Goal: Task Accomplishment & Management: Manage account settings

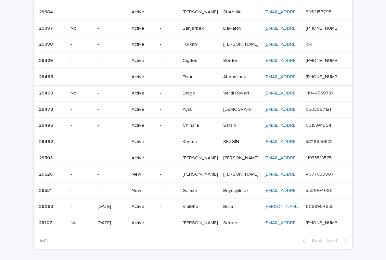
scroll to position [153, 0]
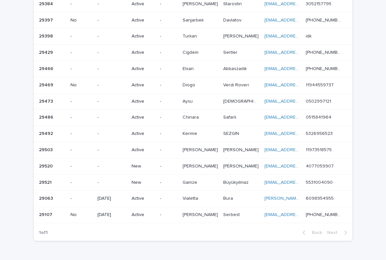
click at [180, 158] on td "-" at bounding box center [168, 166] width 22 height 16
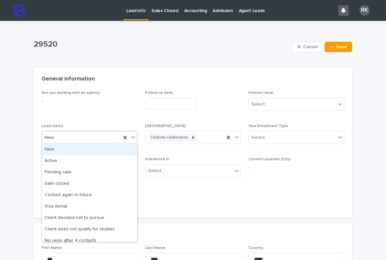
click at [132, 135] on icon at bounding box center [133, 137] width 7 height 7
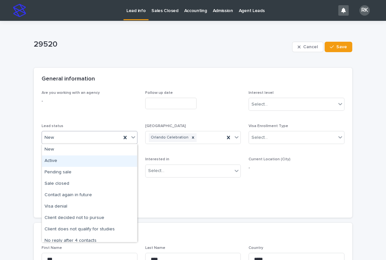
click at [119, 158] on div "Active" at bounding box center [89, 160] width 95 height 11
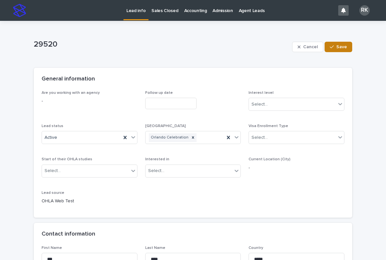
click at [349, 49] on button "Save" at bounding box center [339, 47] width 28 height 10
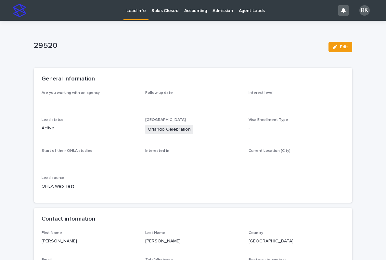
click at [139, 13] on link "Lead info" at bounding box center [136, 9] width 25 height 19
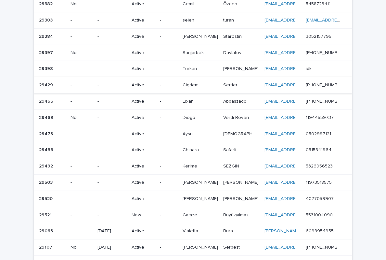
scroll to position [121, 0]
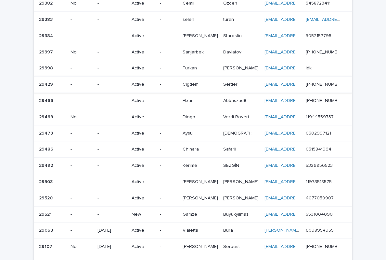
click at [174, 211] on p "-" at bounding box center [168, 214] width 17 height 6
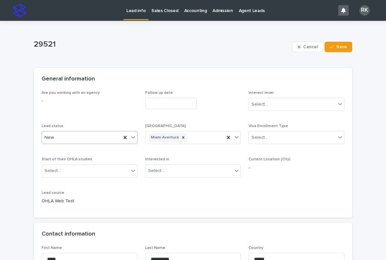
click at [133, 136] on icon at bounding box center [133, 137] width 7 height 7
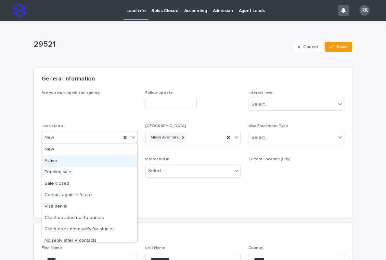
click at [103, 161] on div "Active" at bounding box center [89, 160] width 95 height 11
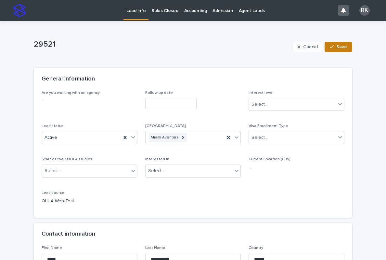
click at [327, 46] on button "Save" at bounding box center [339, 47] width 28 height 10
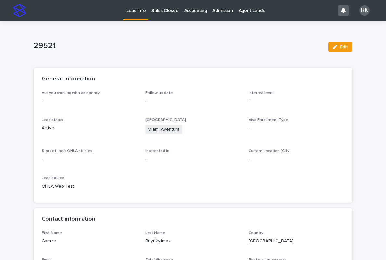
click at [138, 14] on link "Lead info" at bounding box center [136, 9] width 25 height 19
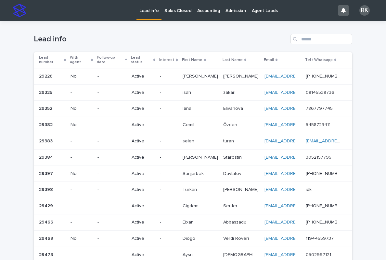
click at [146, 11] on p "Lead info" at bounding box center [149, 7] width 19 height 14
click at [149, 15] on link "Lead info" at bounding box center [149, 9] width 25 height 19
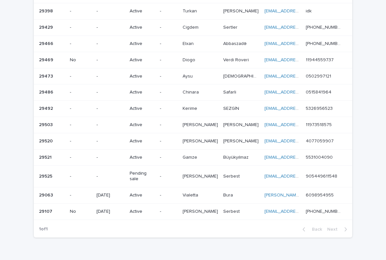
scroll to position [178, 0]
click at [216, 207] on p "[PERSON_NAME]" at bounding box center [201, 210] width 37 height 7
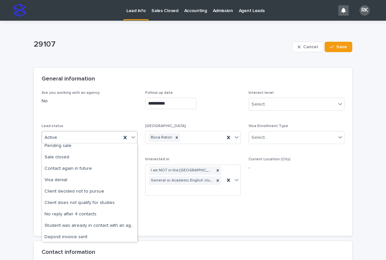
scroll to position [27, 0]
click at [50, 158] on div "Sale closed" at bounding box center [89, 156] width 95 height 11
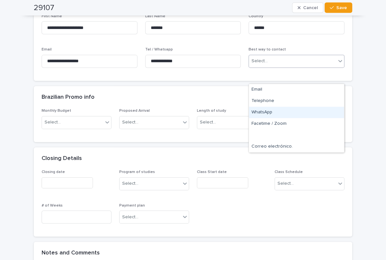
scroll to position [250, 0]
click at [269, 112] on div "WhatsApp" at bounding box center [296, 112] width 95 height 11
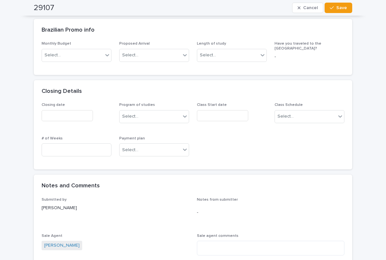
scroll to position [315, 0]
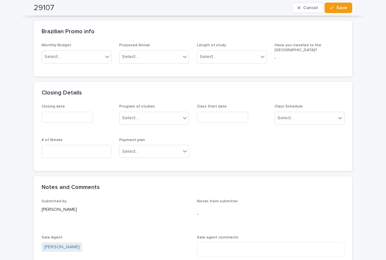
click at [59, 115] on input "text" at bounding box center [67, 117] width 51 height 11
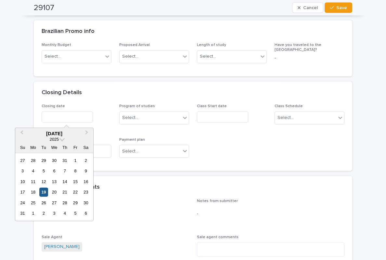
click at [44, 192] on div "19" at bounding box center [43, 191] width 9 height 9
type input "**********"
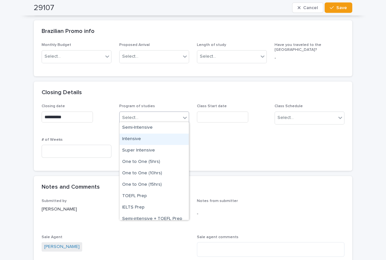
click at [219, 117] on input "text" at bounding box center [222, 117] width 51 height 11
click at [163, 137] on div "Intensive" at bounding box center [144, 138] width 48 height 11
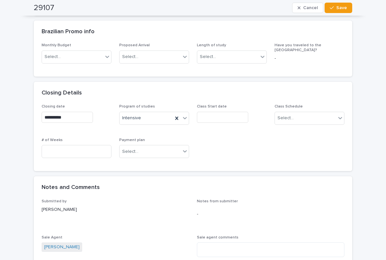
click at [215, 113] on input "text" at bounding box center [222, 117] width 51 height 11
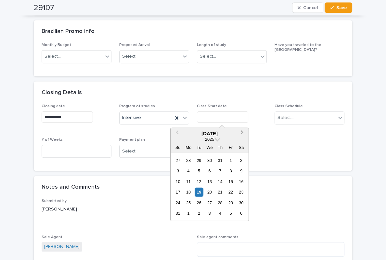
click at [245, 132] on button "Next Month" at bounding box center [243, 133] width 10 height 10
click at [244, 131] on button "Next Month" at bounding box center [243, 133] width 10 height 10
click at [190, 182] on div "13" at bounding box center [188, 181] width 9 height 9
type input "**********"
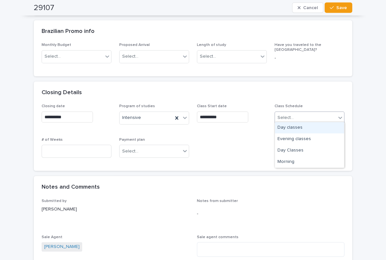
click at [295, 128] on div "Day classes" at bounding box center [309, 127] width 69 height 11
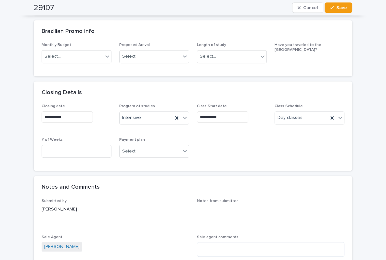
click at [296, 128] on div "**********" at bounding box center [193, 133] width 303 height 59
click at [47, 152] on input at bounding box center [77, 151] width 70 height 13
type input "**"
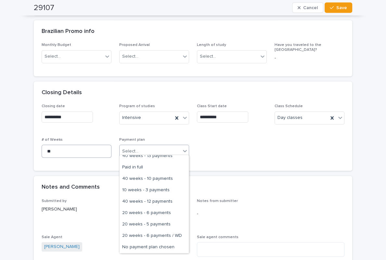
scroll to position [187, 0]
click at [166, 213] on div "20 weeks - 6 payments" at bounding box center [154, 212] width 69 height 11
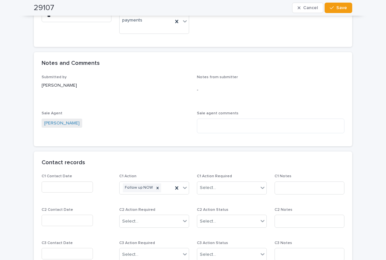
scroll to position [457, 0]
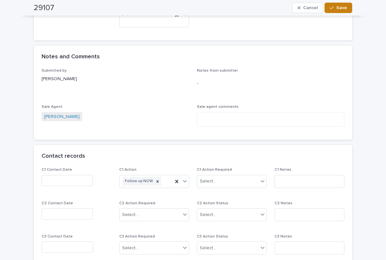
click at [343, 7] on span "Save" at bounding box center [342, 8] width 11 height 5
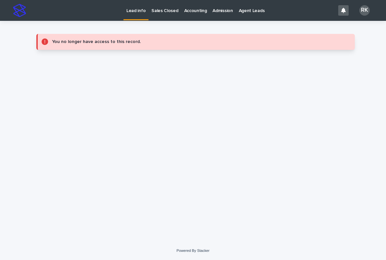
scroll to position [0, 0]
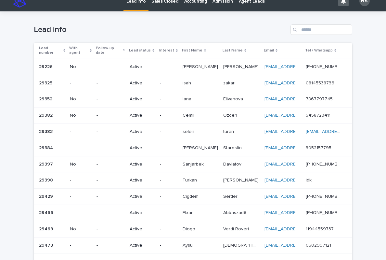
scroll to position [9, 0]
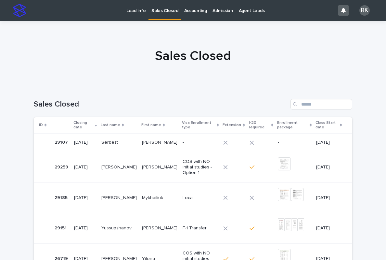
click at [137, 8] on p "Lead info" at bounding box center [136, 7] width 19 height 14
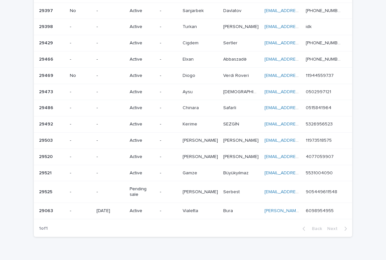
scroll to position [162, 0]
click at [232, 188] on p "Serbest" at bounding box center [232, 191] width 18 height 7
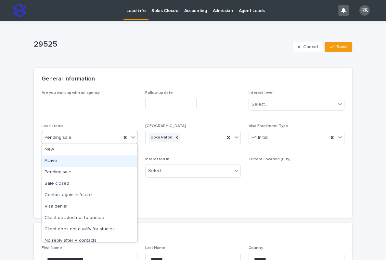
click at [49, 161] on div "Active" at bounding box center [89, 160] width 95 height 11
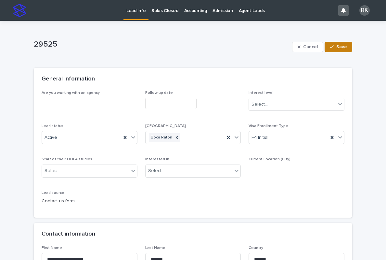
click at [347, 49] on button "Save" at bounding box center [339, 47] width 28 height 10
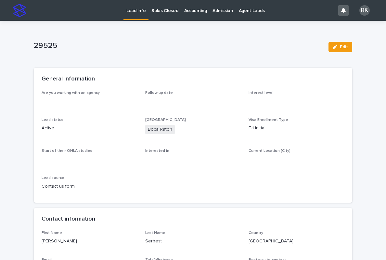
click at [138, 10] on p "Lead info" at bounding box center [136, 7] width 19 height 14
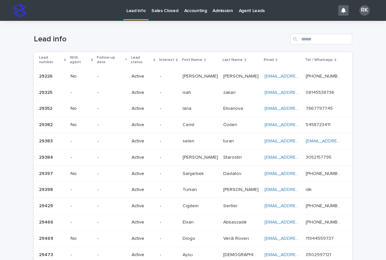
click at [161, 11] on p "Sales Closed" at bounding box center [165, 7] width 27 height 14
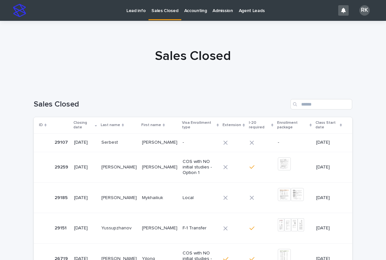
click at [138, 10] on p "Lead info" at bounding box center [136, 7] width 19 height 14
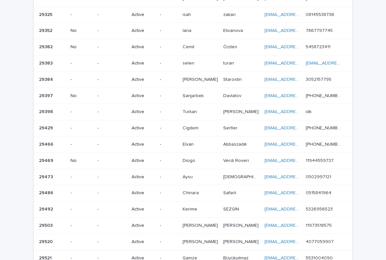
scroll to position [80, 0]
